Goal: Book appointment/travel/reservation

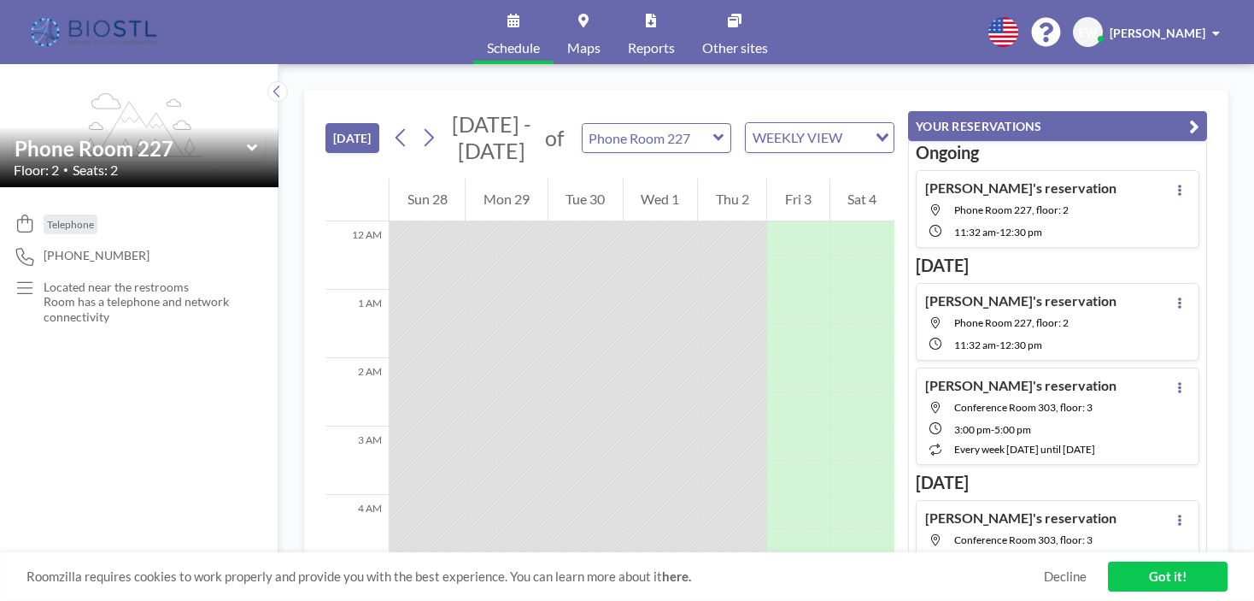
scroll to position [684, 0]
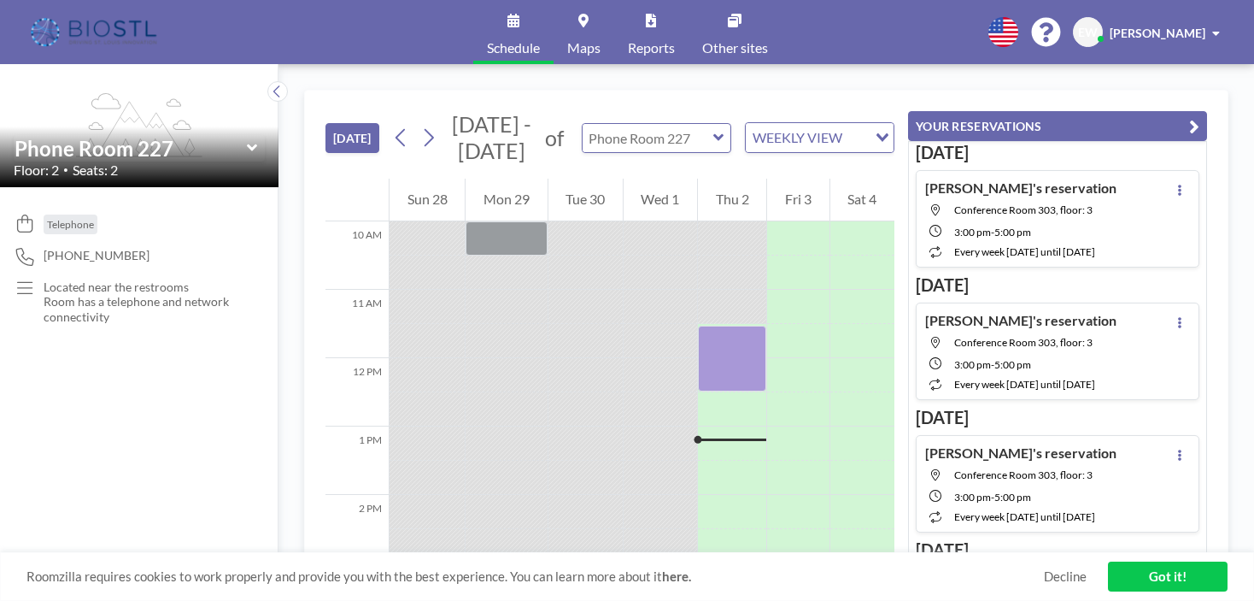
click at [663, 135] on input "text" at bounding box center [648, 138] width 131 height 28
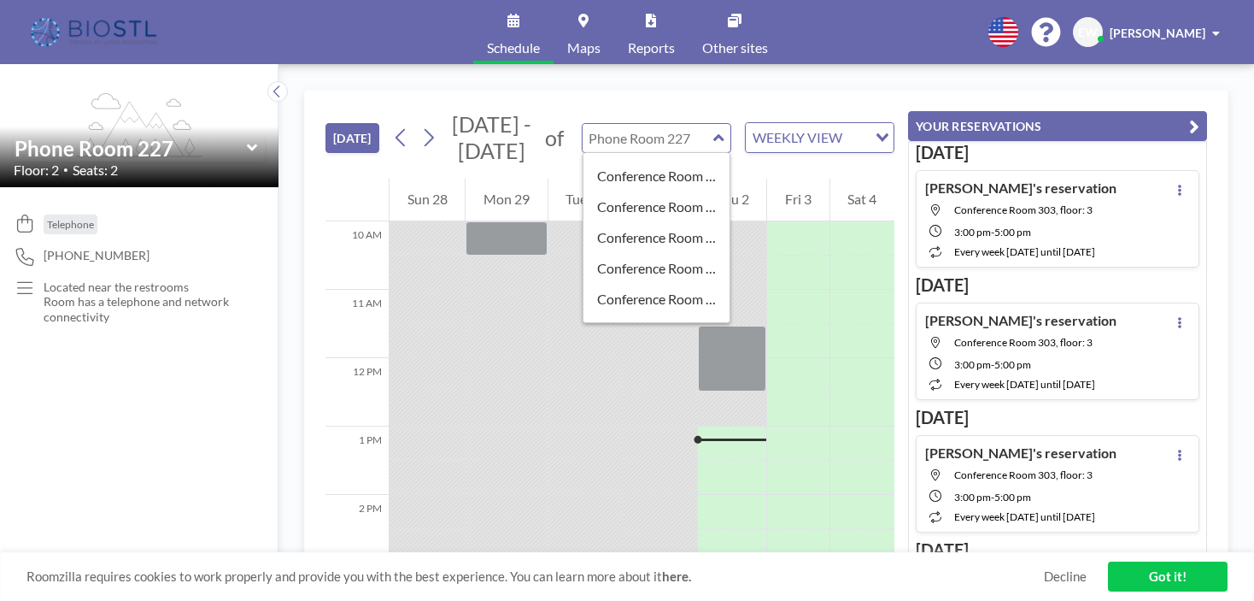
scroll to position [352, 0]
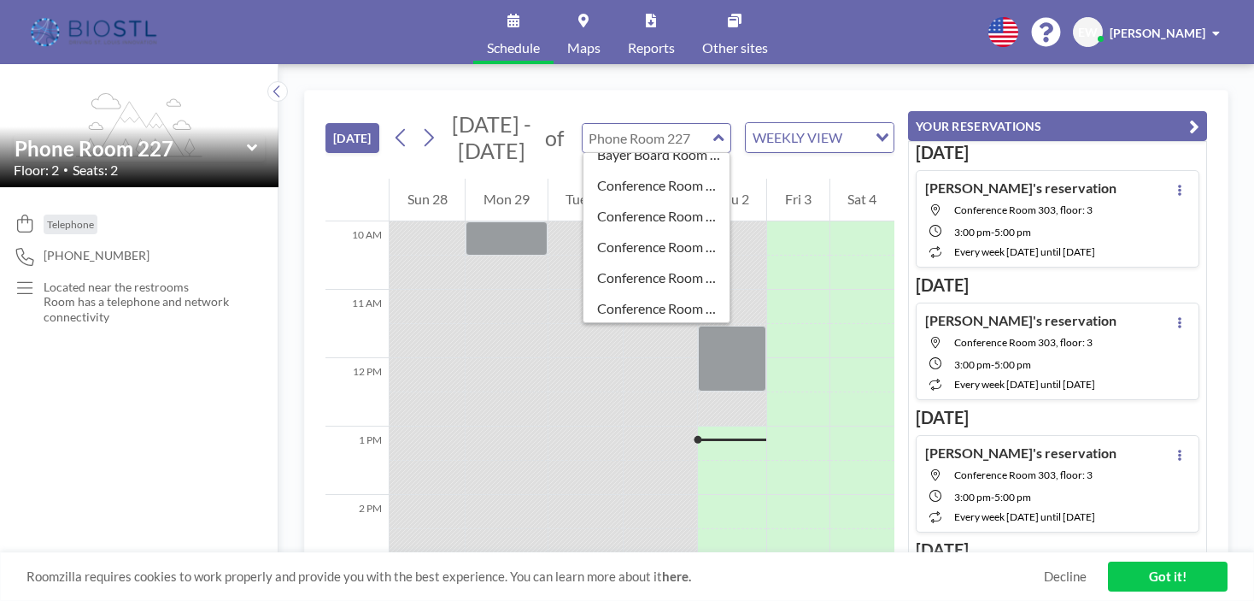
type input "Phone Room 227"
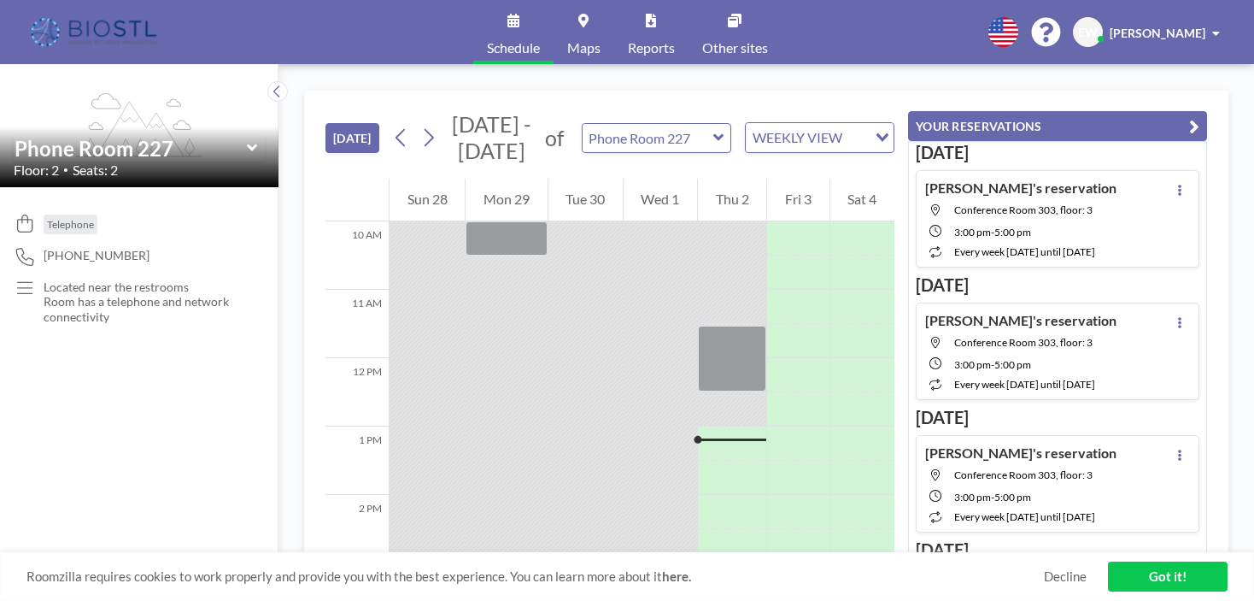
click at [1189, 121] on icon "button" at bounding box center [1194, 126] width 10 height 21
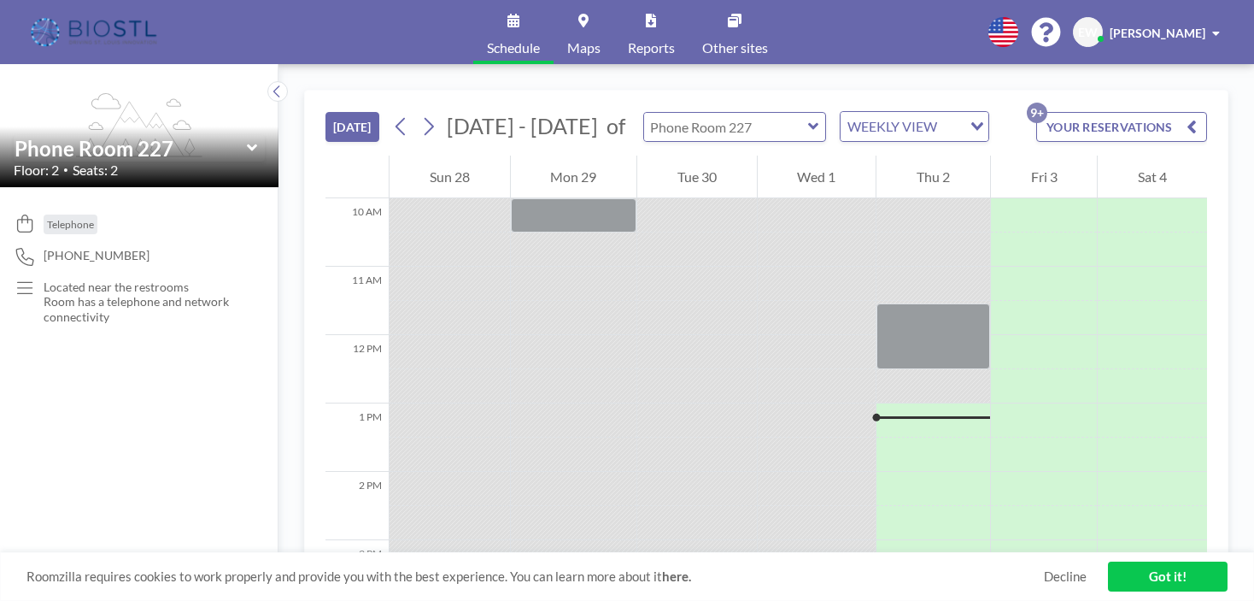
click at [778, 130] on input "text" at bounding box center [726, 127] width 164 height 28
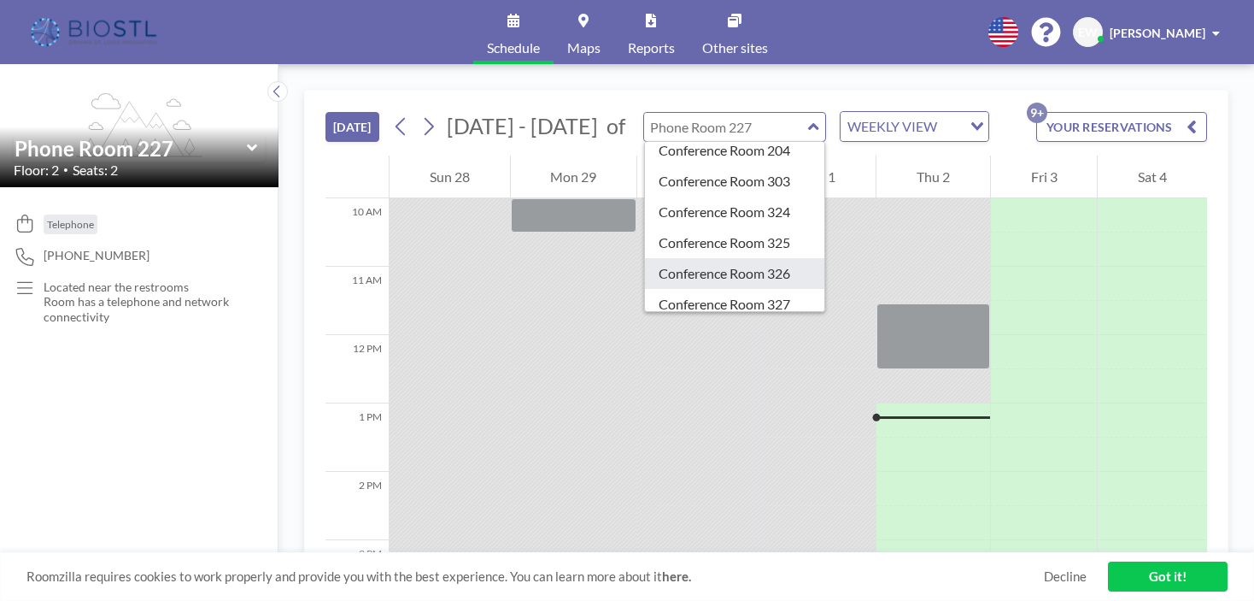
scroll to position [523, 0]
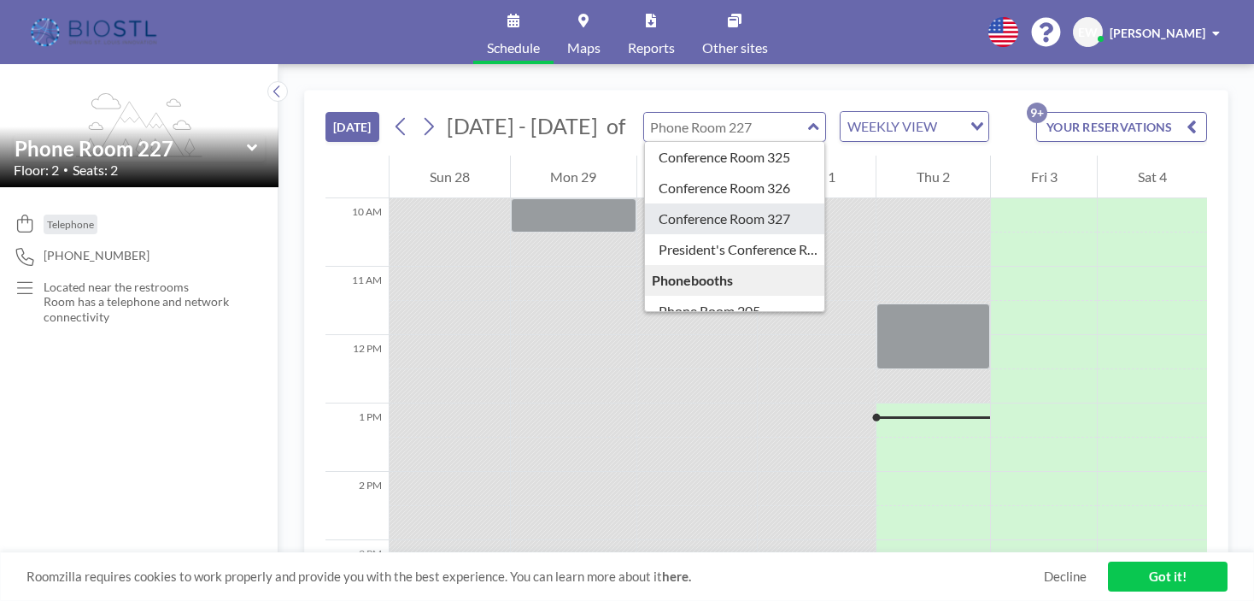
type input "Conference Room 327"
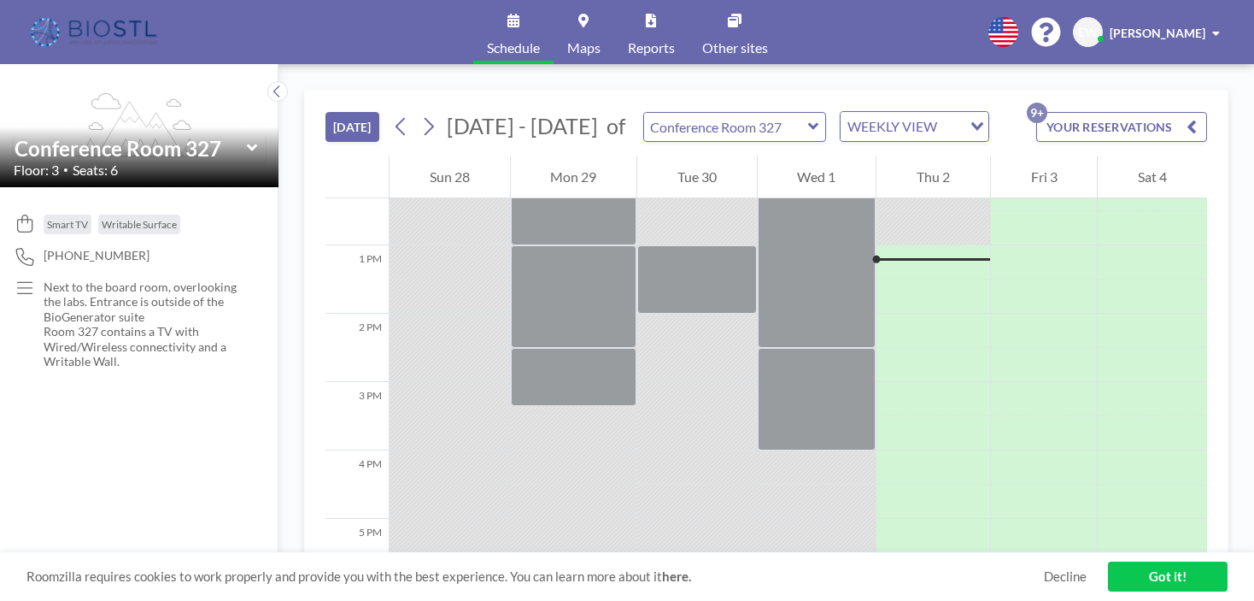
scroll to position [854, 0]
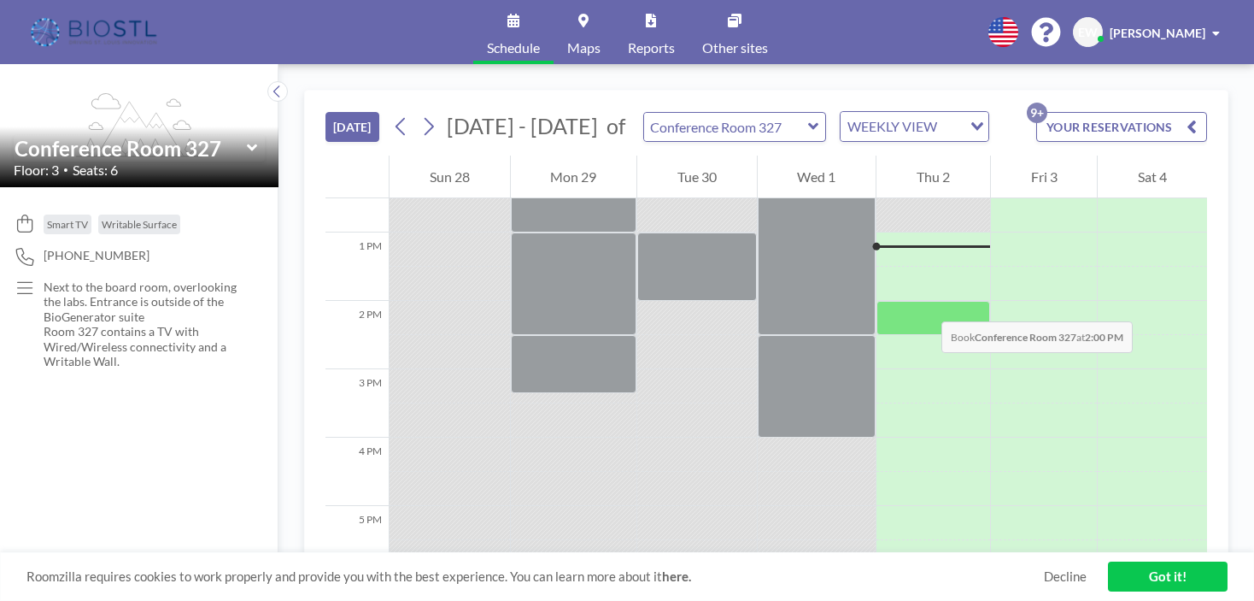
click at [924, 304] on div at bounding box center [934, 318] width 114 height 34
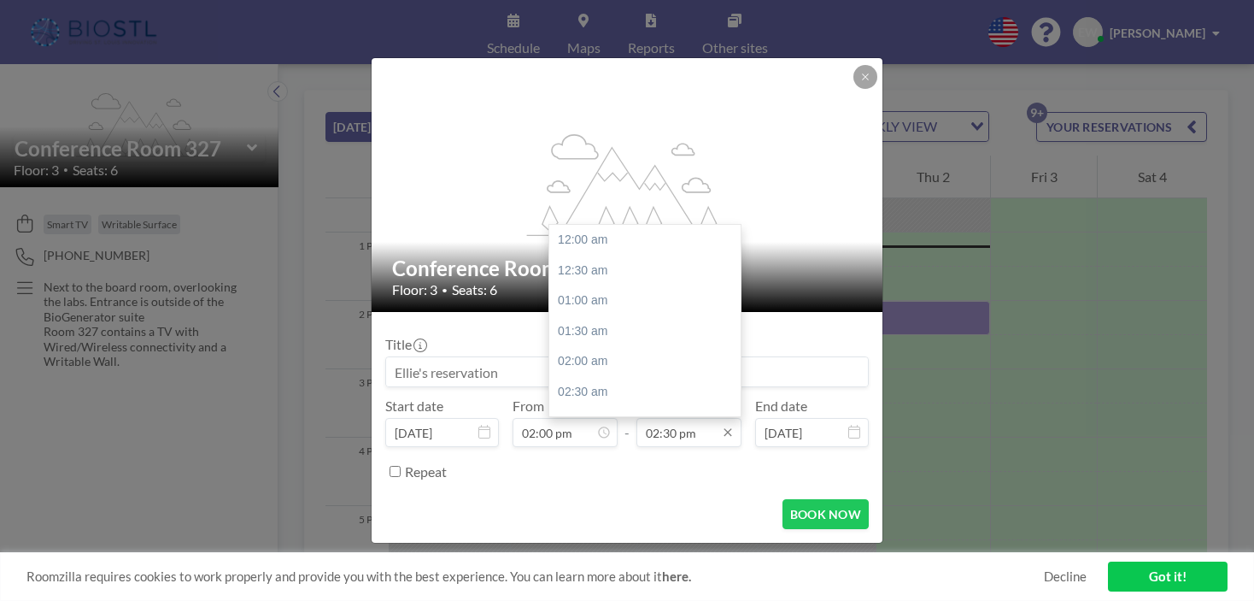
scroll to position [882, 0]
click at [690, 438] on input "02:30 pm" at bounding box center [689, 432] width 105 height 29
click at [606, 295] on div "03:30 pm" at bounding box center [649, 300] width 200 height 31
drag, startPoint x: 721, startPoint y: 437, endPoint x: 659, endPoint y: 433, distance: 62.5
click at [713, 437] on div "03:30 pm" at bounding box center [689, 432] width 105 height 29
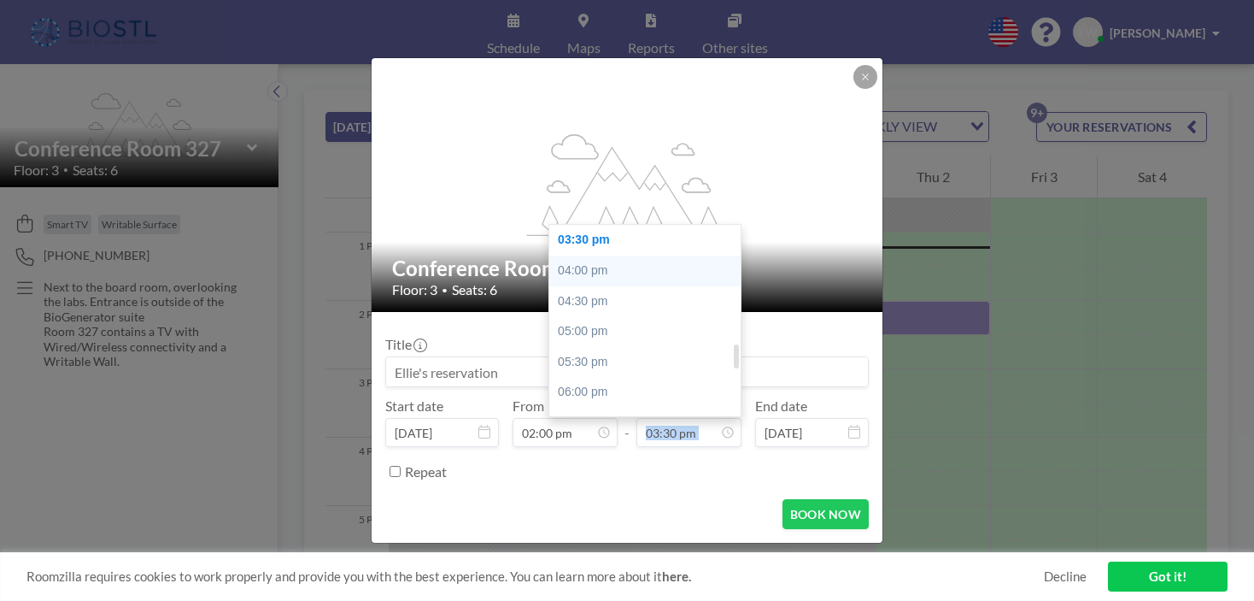
scroll to position [857, 0]
click at [615, 294] on div "03:00 pm" at bounding box center [649, 295] width 200 height 31
type input "03:00 pm"
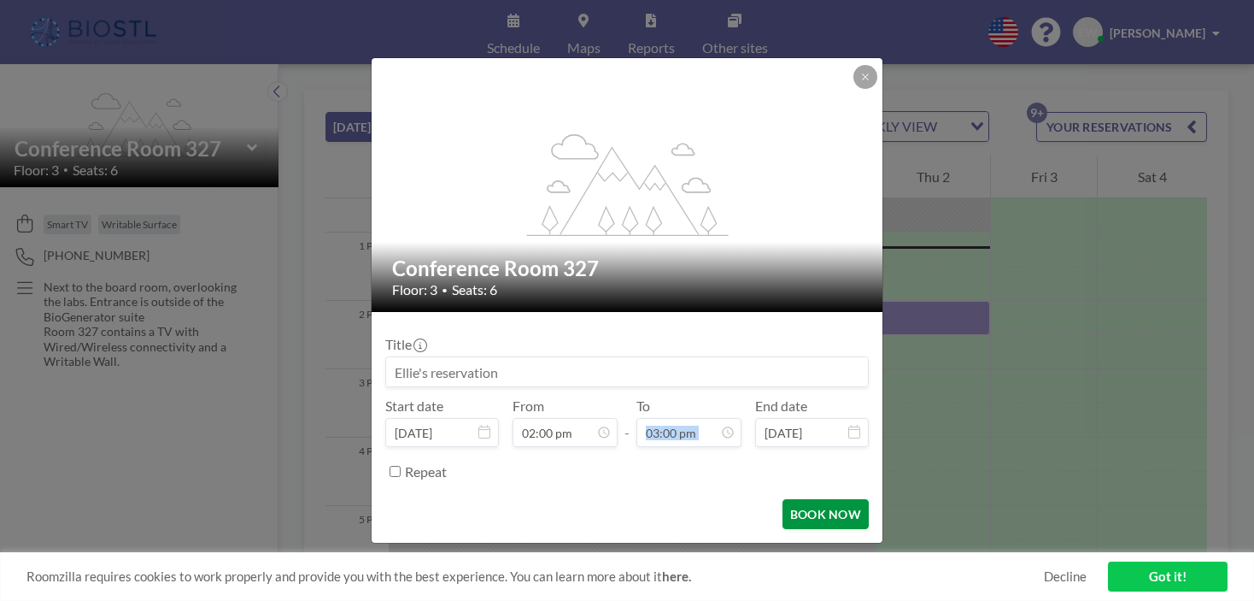
click at [832, 515] on button "BOOK NOW" at bounding box center [826, 514] width 86 height 30
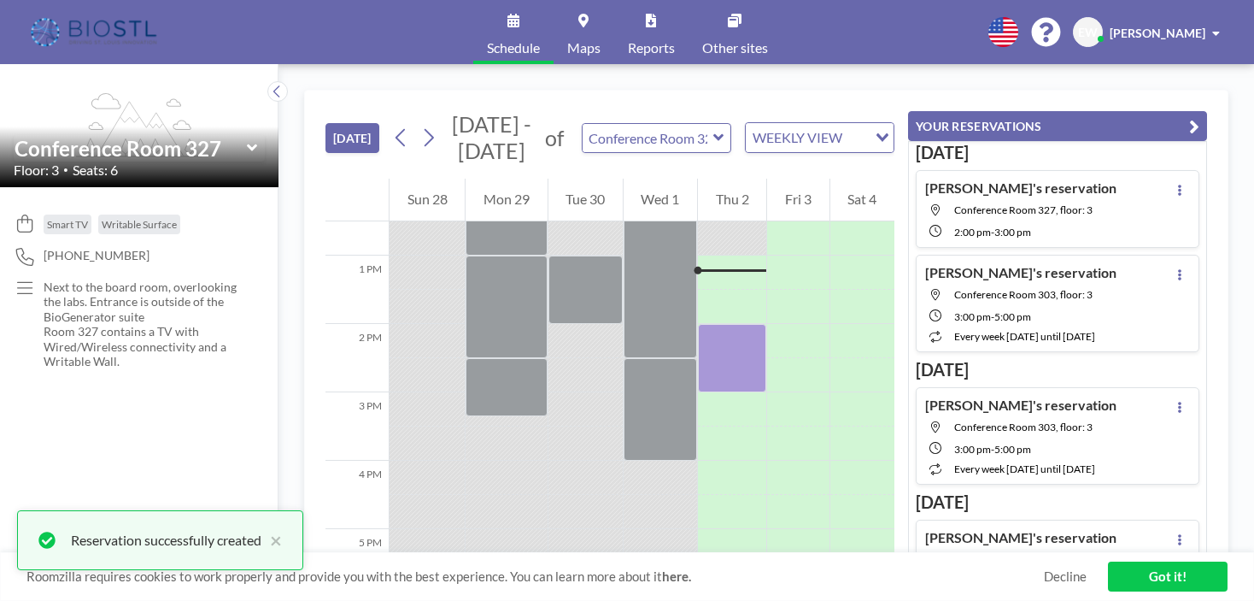
click at [1071, 304] on div "[PERSON_NAME]'s reservation Conference Room 303, floor: 3 3:00 PM - 5:00 PM eve…" at bounding box center [1020, 303] width 191 height 79
type input "Conference Room 303"
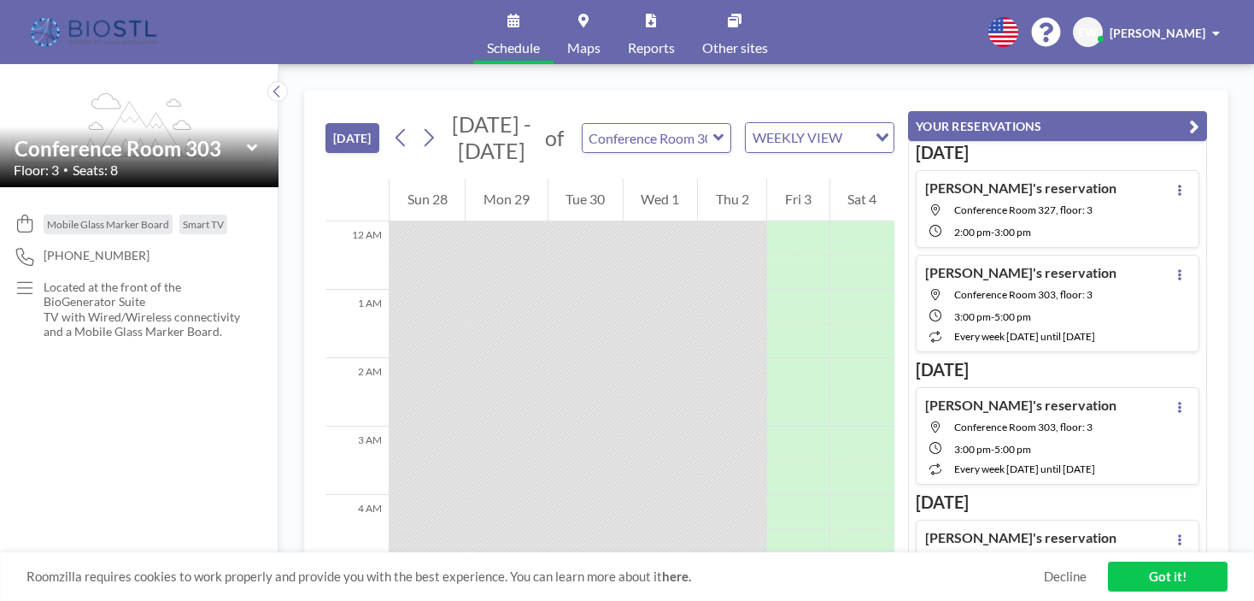
click at [994, 318] on span "-" at bounding box center [992, 316] width 3 height 13
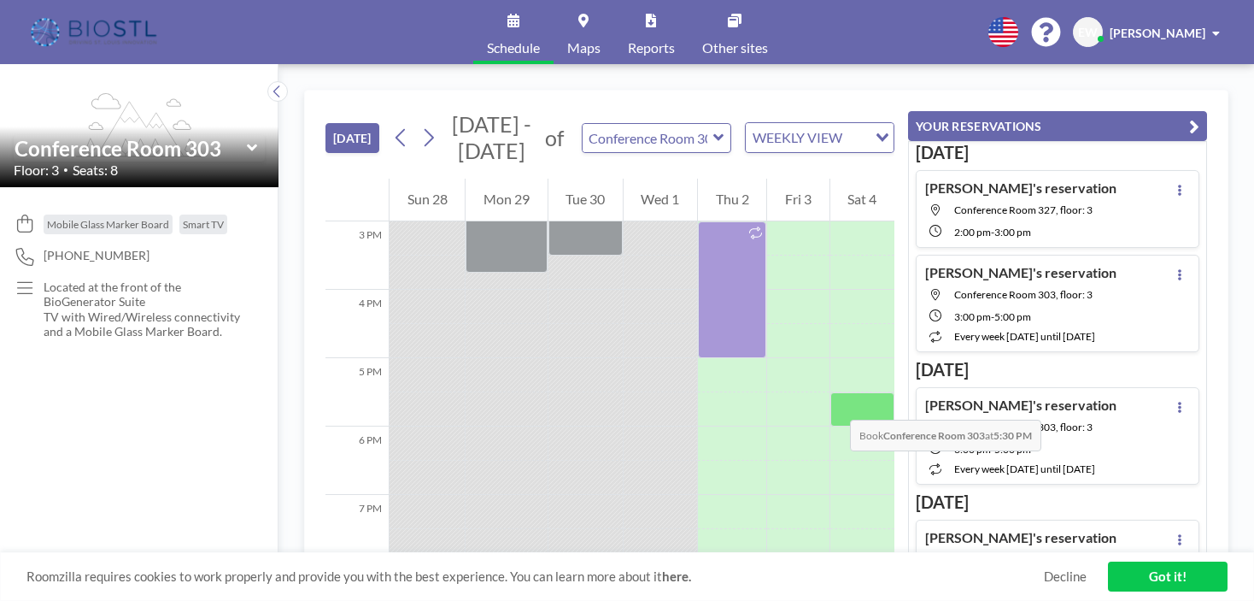
scroll to position [940, 0]
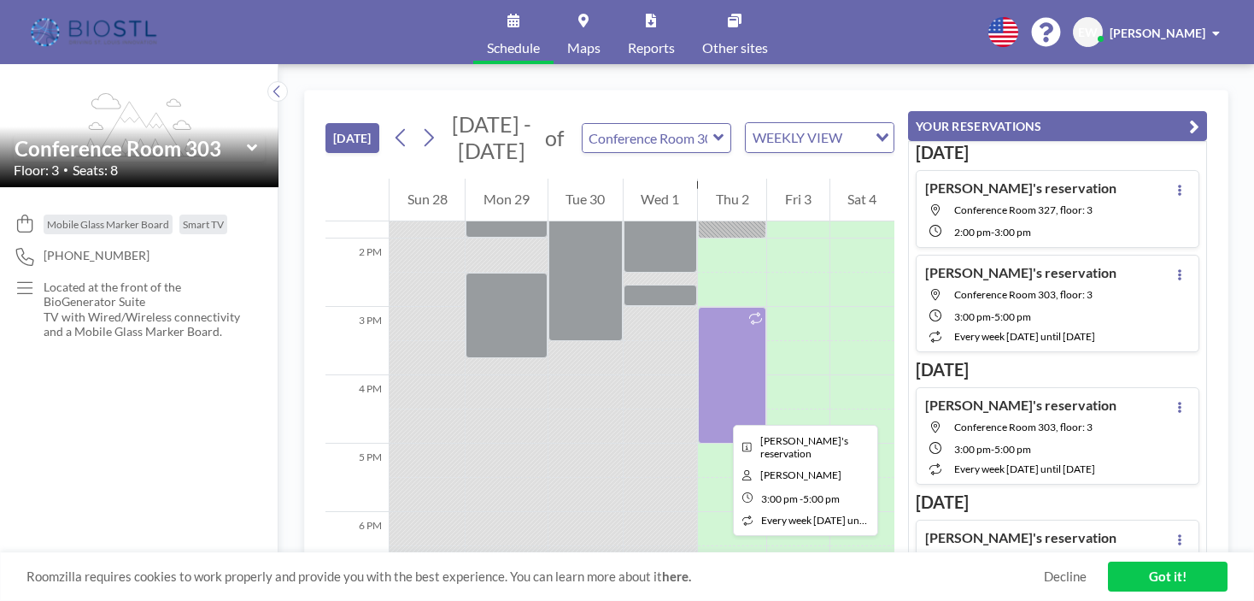
click at [719, 410] on div at bounding box center [732, 375] width 68 height 137
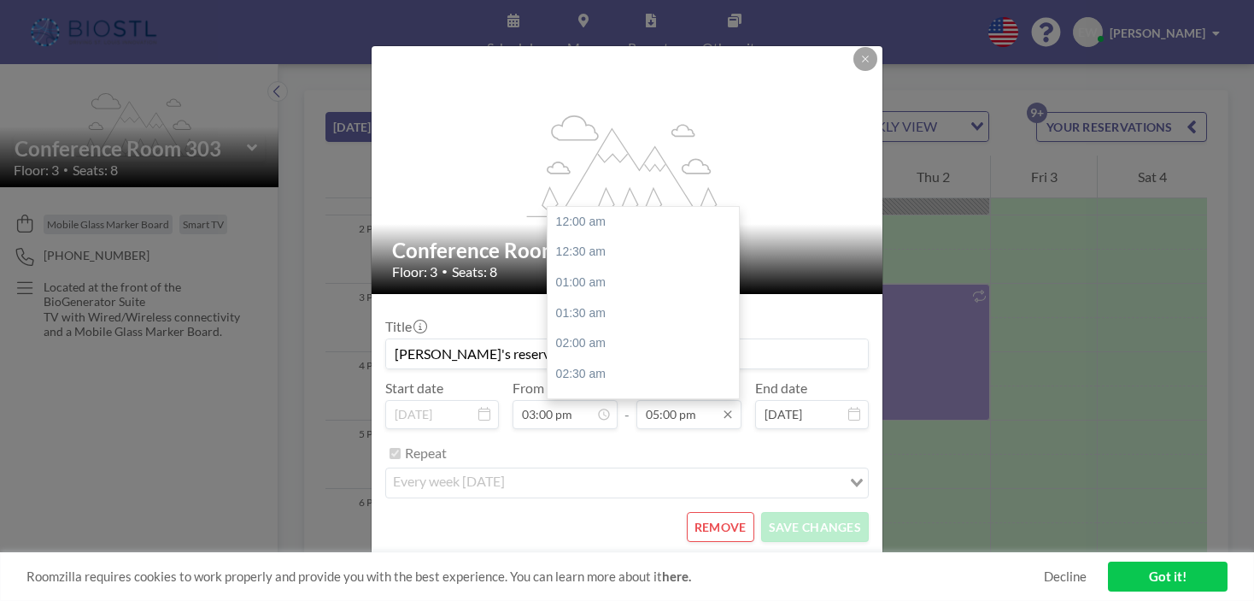
scroll to position [1034, 0]
click at [675, 422] on input "05:00 pm" at bounding box center [689, 414] width 105 height 29
click at [607, 250] on div "04:00 pm" at bounding box center [648, 238] width 200 height 31
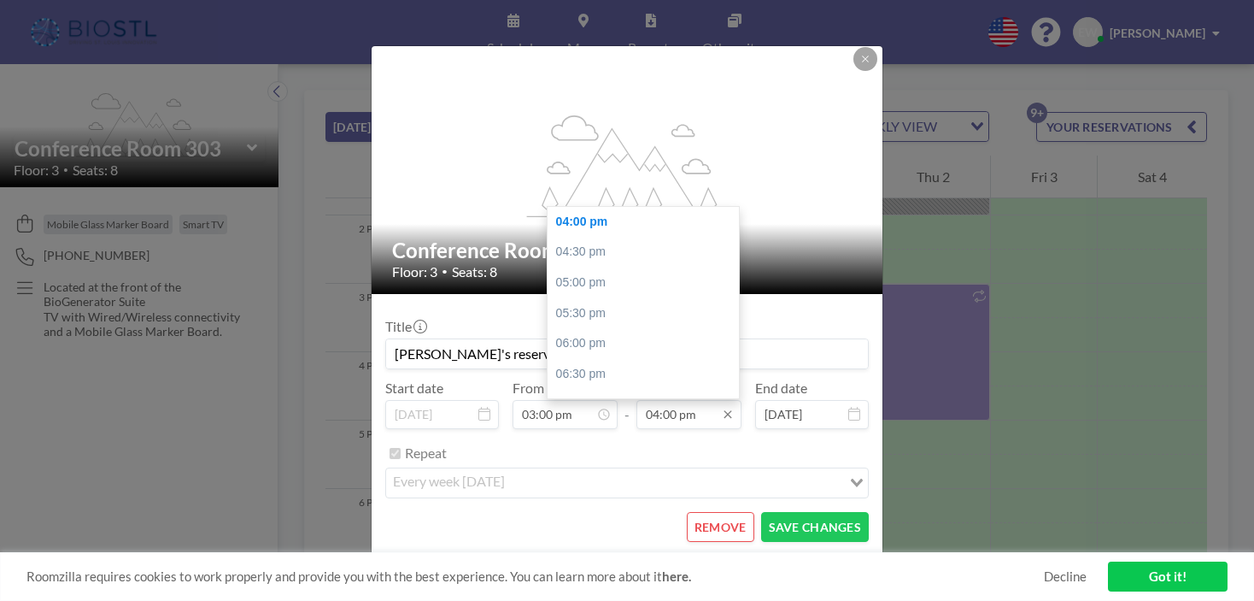
click at [689, 422] on input "04:00 pm" at bounding box center [689, 414] width 105 height 29
click at [652, 255] on div "04:30 pm" at bounding box center [648, 252] width 200 height 31
type input "04:30 pm"
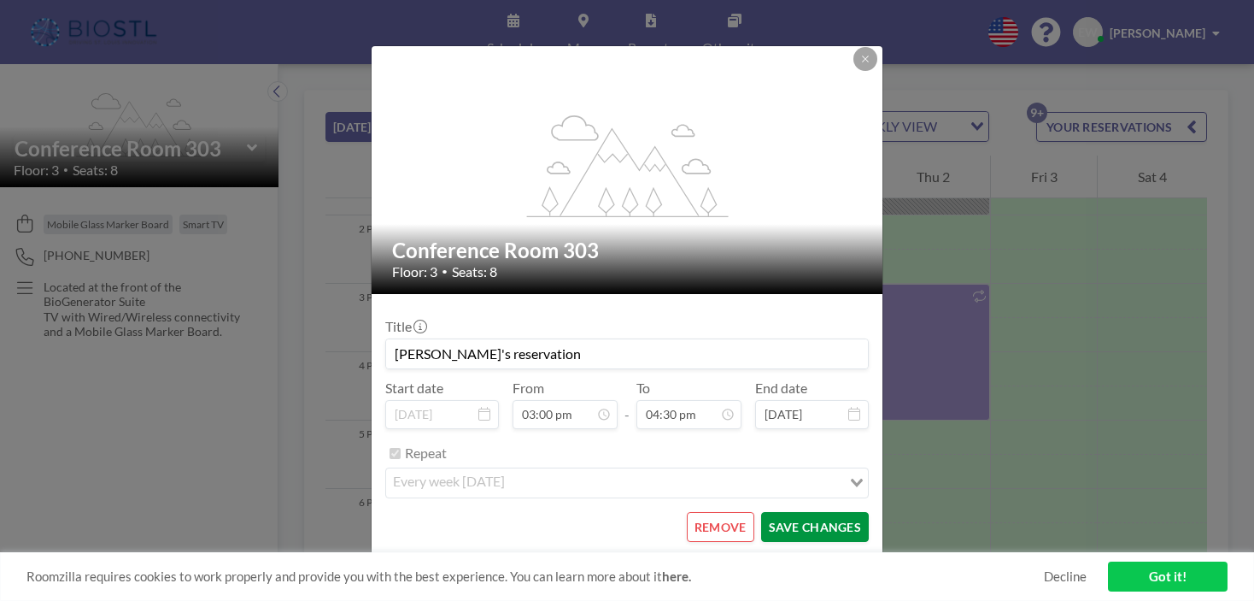
click at [784, 529] on button "SAVE CHANGES" at bounding box center [815, 527] width 108 height 30
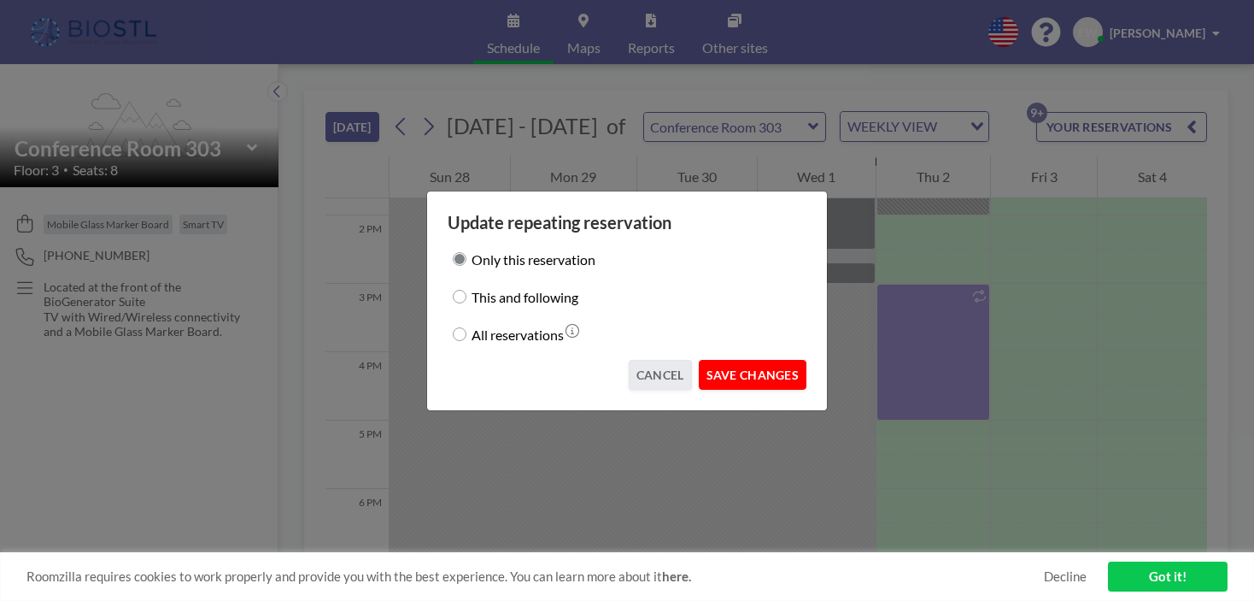
click at [753, 381] on button "SAVE CHANGES" at bounding box center [753, 375] width 108 height 30
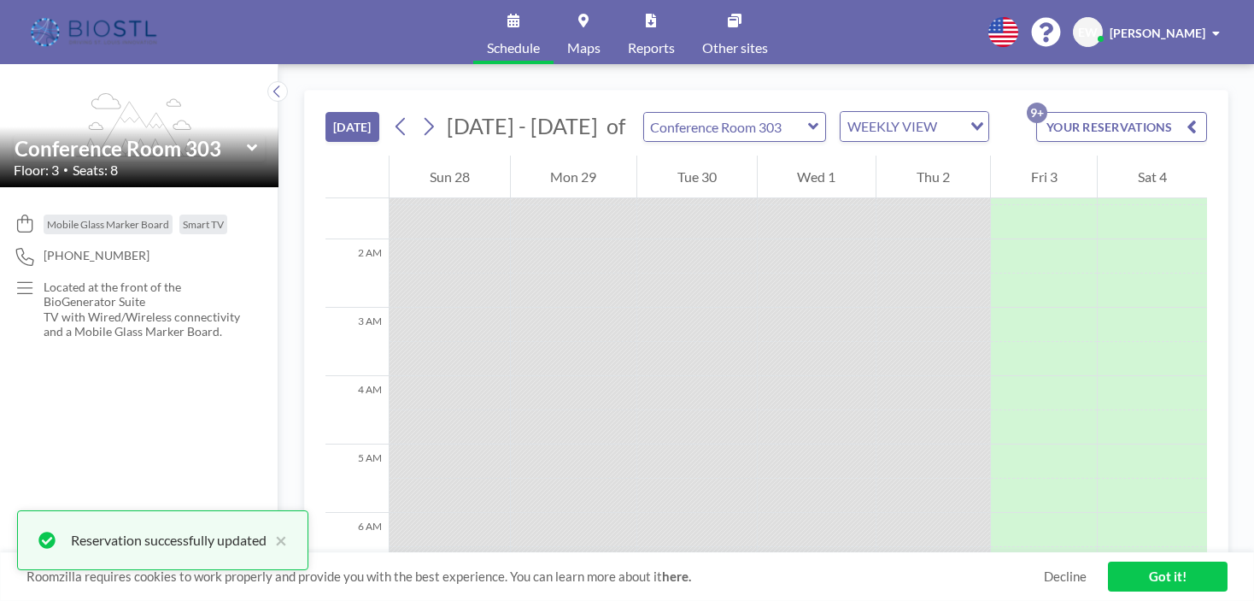
scroll to position [85, 0]
